Goal: Find specific page/section: Find specific page/section

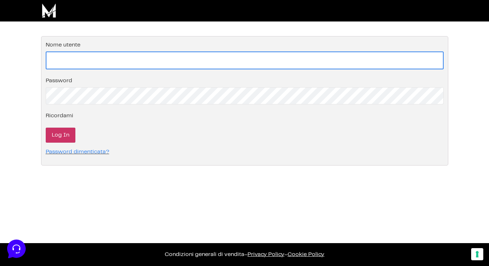
type input "info@monetizzando.com"
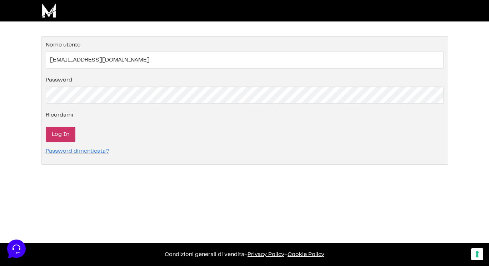
click at [60, 134] on input "Log In" at bounding box center [61, 134] width 30 height 15
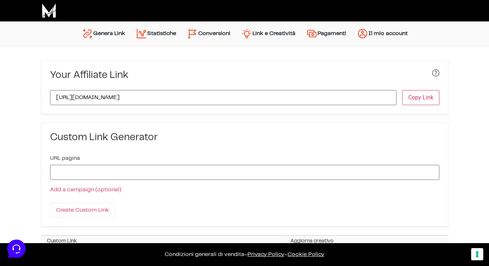
click at [219, 30] on link "Conversioni" at bounding box center [209, 33] width 54 height 17
